Goal: Information Seeking & Learning: Learn about a topic

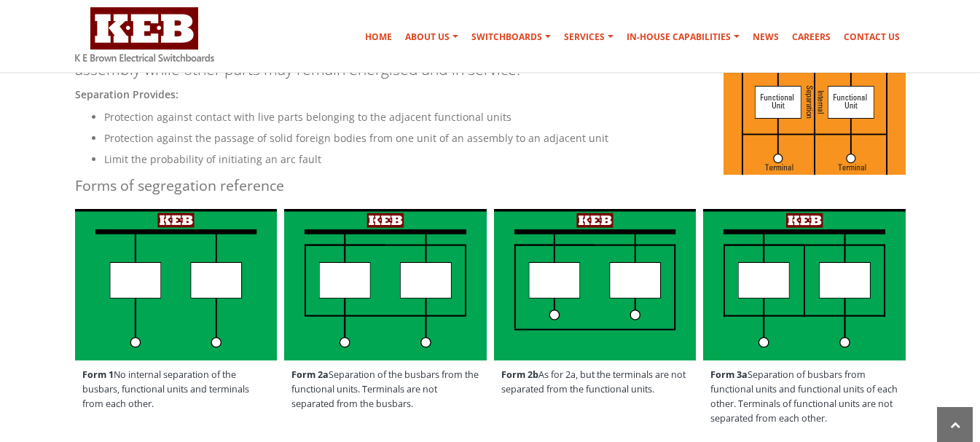
scroll to position [229, 0]
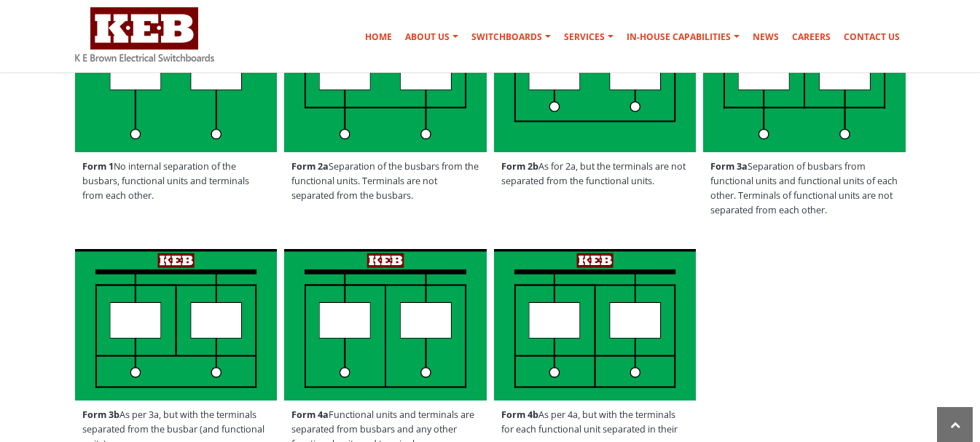
scroll to position [437, 0]
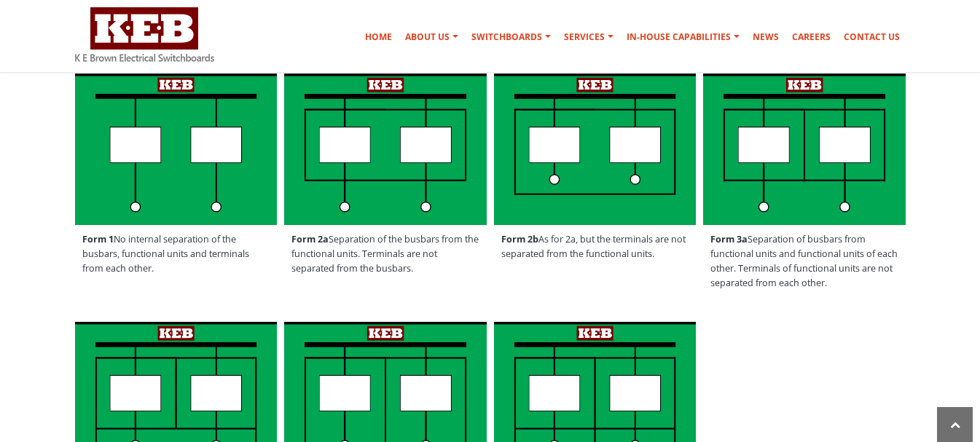
drag, startPoint x: 83, startPoint y: 239, endPoint x: 153, endPoint y: 273, distance: 77.9
click at [153, 273] on span "Form 1 No internal separation of the busbars, functional units and terminals fr…" at bounding box center [176, 254] width 203 height 58
copy span "Form 1 No internal separation of the busbars, functional units and terminals fr…"
drag, startPoint x: 291, startPoint y: 243, endPoint x: 418, endPoint y: 283, distance: 132.3
click at [418, 283] on span "Form 2a Separation of the busbars from the functional units. Terminals are not …" at bounding box center [385, 254] width 203 height 58
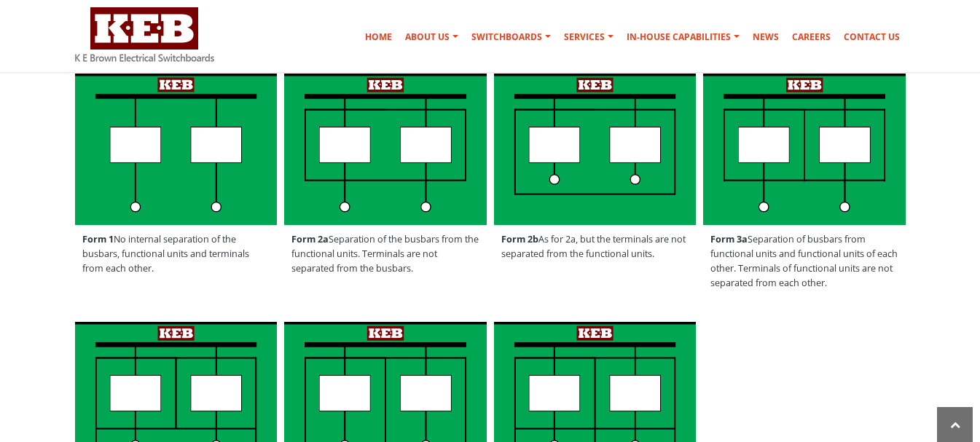
copy span "Form 2a Separation of the busbars from the functional units. Terminals are not …"
click at [791, 377] on div "Form 3b As per 3a, but with the terminals separated from the busbar (and functi…" at bounding box center [490, 429] width 853 height 223
drag, startPoint x: 503, startPoint y: 238, endPoint x: 680, endPoint y: 274, distance: 180.6
click at [680, 274] on div "Form 2b As for 2a, but the terminals are not separated from the functional unit…" at bounding box center [595, 174] width 210 height 208
copy span "Form 2b As for 2a, but the terminals are not separated from the functional unit…"
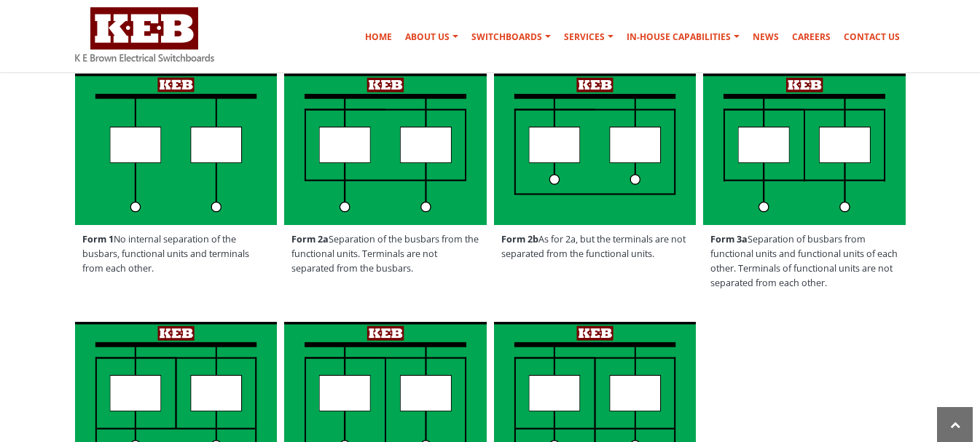
drag, startPoint x: 711, startPoint y: 240, endPoint x: 892, endPoint y: 302, distance: 191.0
click at [892, 302] on div "Form 3a Separation of busbars from functional units and functional units of eac…" at bounding box center [805, 189] width 210 height 238
copy span "Form 3a Separation of busbars from functional units and functional units of eac…"
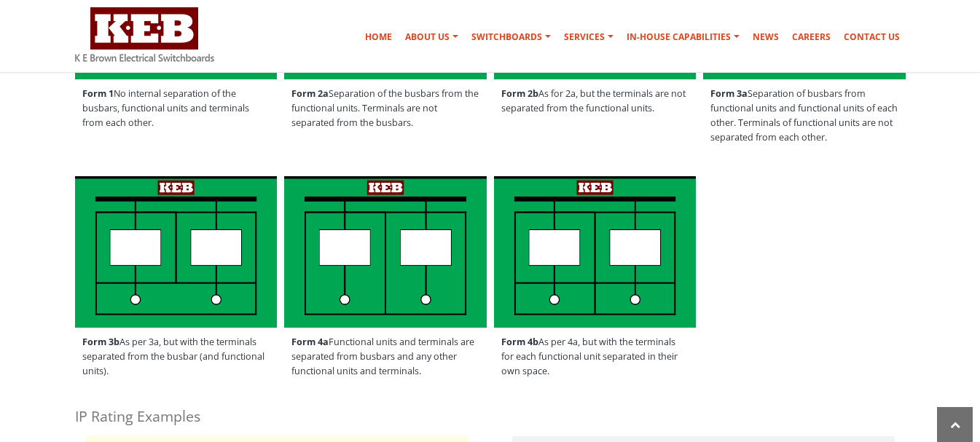
scroll to position [656, 0]
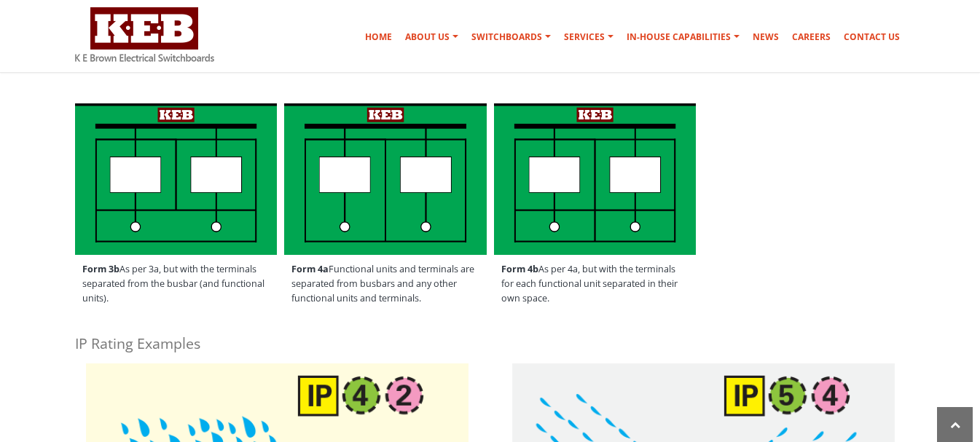
drag, startPoint x: 84, startPoint y: 266, endPoint x: 121, endPoint y: 318, distance: 63.7
click at [121, 318] on div "Form 3b As per 3a, but with the terminals separated from the busbar (and functi…" at bounding box center [176, 211] width 210 height 223
copy span "Form 3b As per 3a, but with the terminals separated from the busbar (and functi…"
drag, startPoint x: 295, startPoint y: 267, endPoint x: 486, endPoint y: 310, distance: 195.7
click at [486, 310] on span "Form 4a Functional units and terminals are separated from busbars and any other…" at bounding box center [385, 284] width 203 height 58
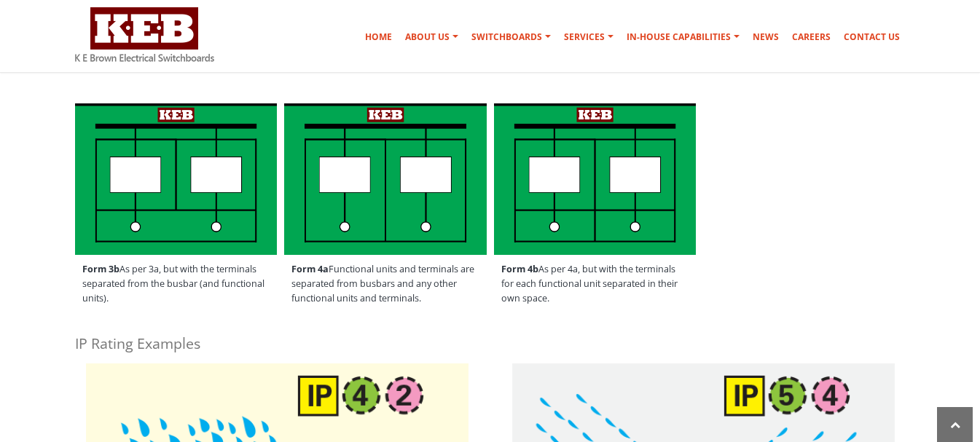
click at [311, 270] on strong "Form 4a" at bounding box center [309, 269] width 37 height 12
drag, startPoint x: 291, startPoint y: 270, endPoint x: 427, endPoint y: 306, distance: 140.3
click at [427, 306] on span "Form 4a Functional units and terminals are separated from busbars and any other…" at bounding box center [385, 284] width 203 height 58
copy span "Form 4a Functional units and terminals are separated from busbars and any other…"
click at [500, 268] on span "Form 4b As per 4a, but with the terminals for each functional unit separated in…" at bounding box center [595, 284] width 203 height 58
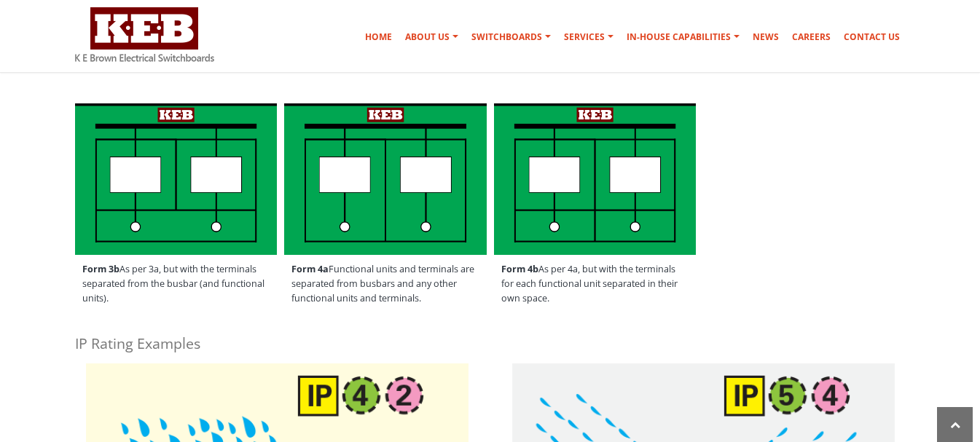
drag, startPoint x: 503, startPoint y: 268, endPoint x: 571, endPoint y: 296, distance: 73.2
click at [571, 296] on span "Form 4b As per 4a, but with the terminals for each functional unit separated in…" at bounding box center [595, 284] width 203 height 58
copy span "Form 4b As per 4a, but with the terminals for each functional unit separated in…"
